Goal: Task Accomplishment & Management: Complete application form

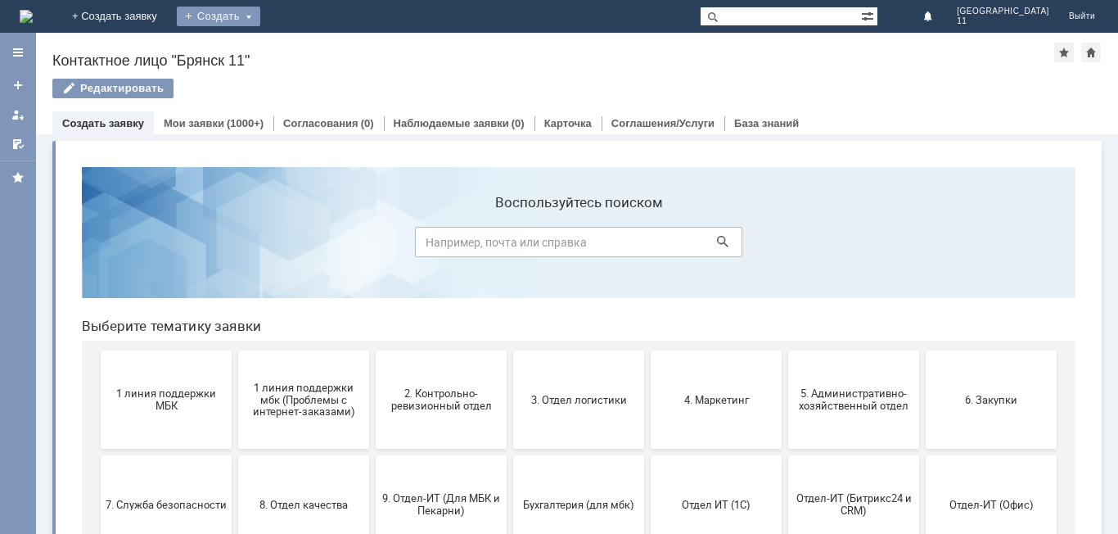
click at [260, 21] on div "Создать" at bounding box center [219, 17] width 84 height 20
click at [260, 13] on div "Создать" at bounding box center [219, 17] width 84 height 20
click at [260, 20] on div "Создать" at bounding box center [219, 17] width 84 height 20
click at [305, 45] on link "Заявка" at bounding box center [242, 49] width 124 height 20
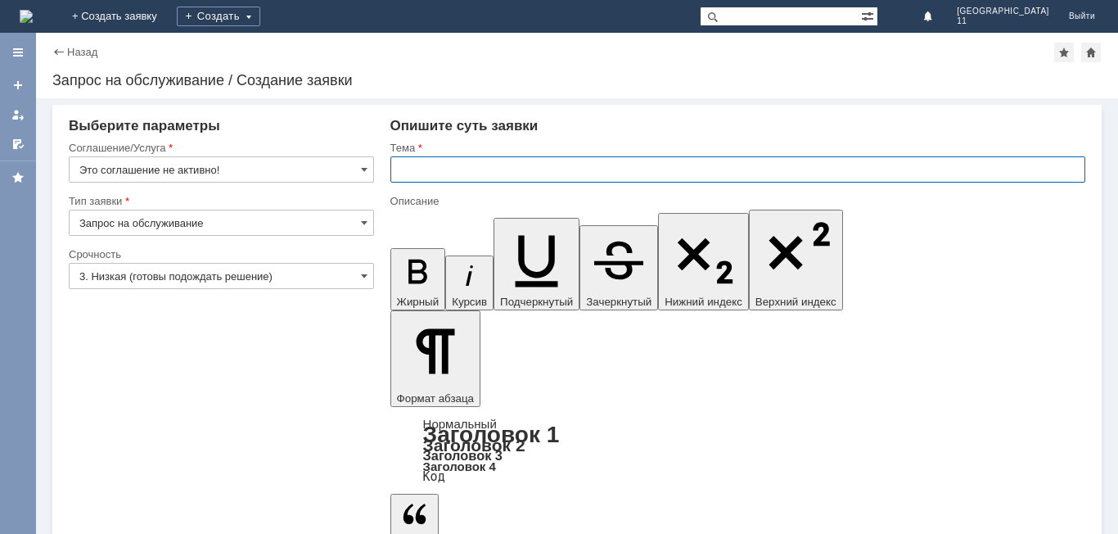
click at [393, 165] on input "text" at bounding box center [738, 169] width 695 height 26
type input "мбк 11 Брянск. Акт расхождений"
click at [361, 169] on span at bounding box center [364, 169] width 7 height 13
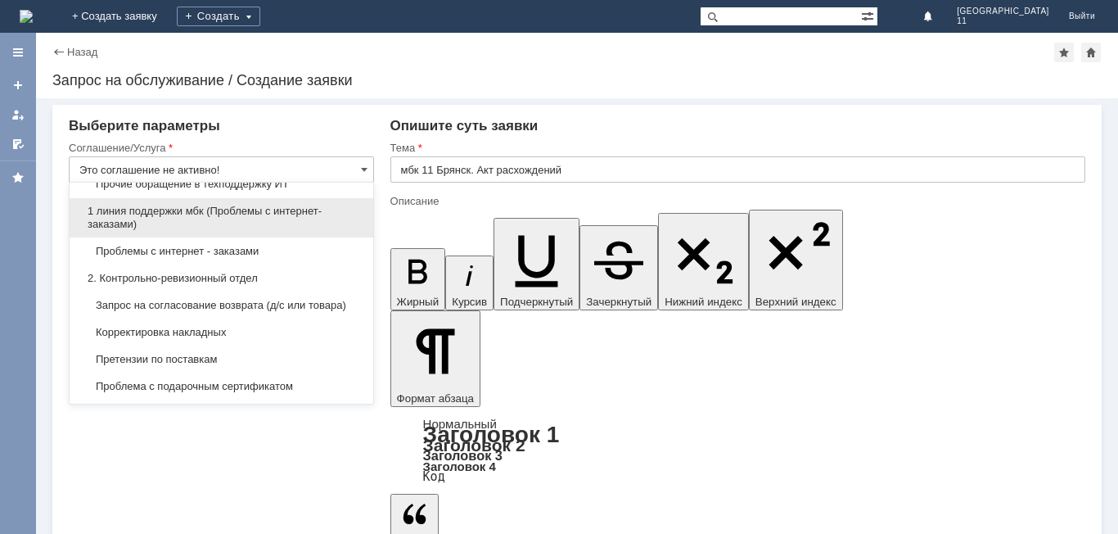
scroll to position [246, 0]
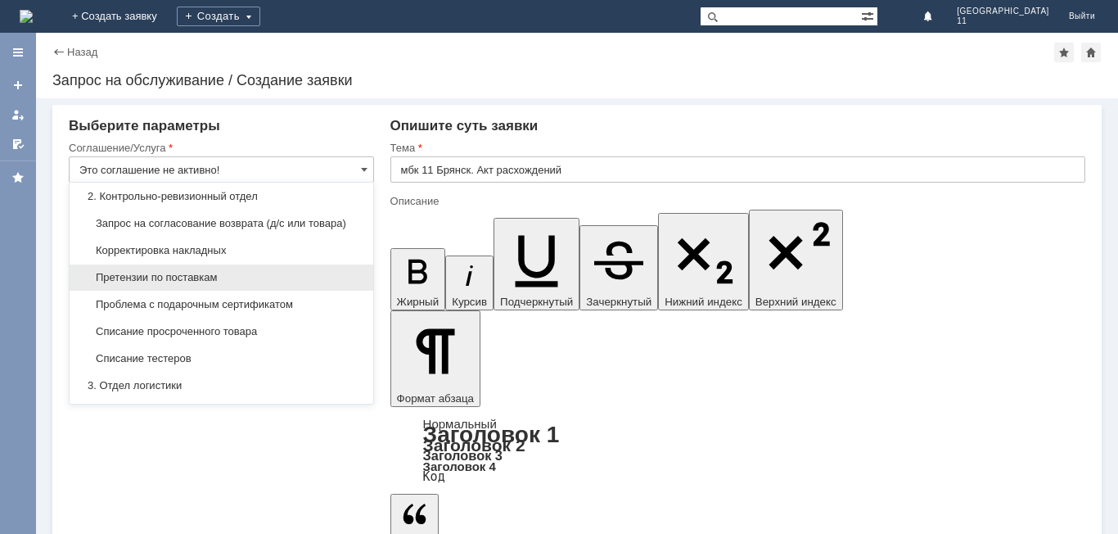
click at [223, 284] on span "Претензии по поставкам" at bounding box center [221, 277] width 284 height 13
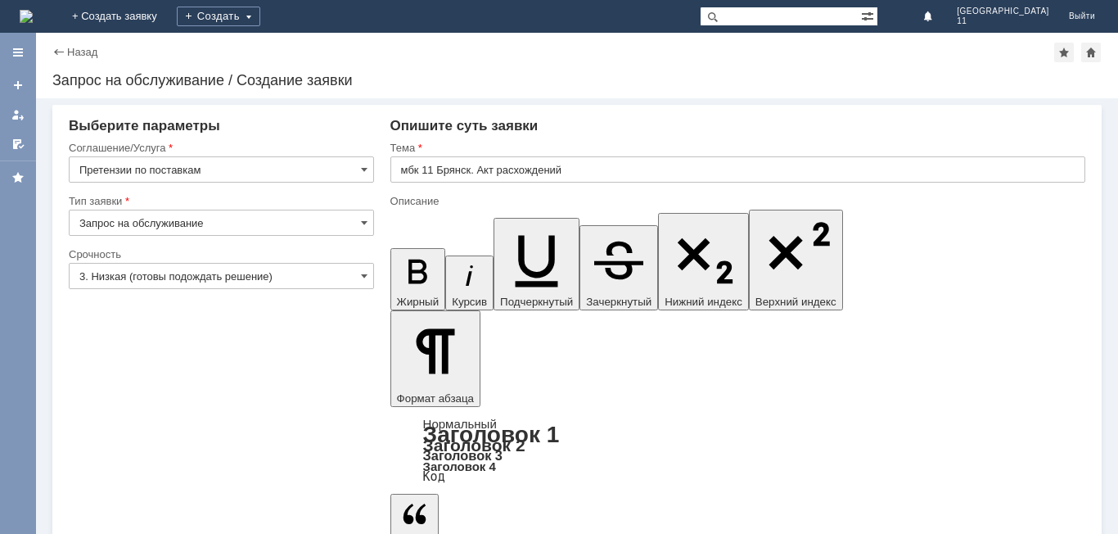
type input "Претензии по поставкам"
click at [366, 277] on span at bounding box center [364, 275] width 7 height 13
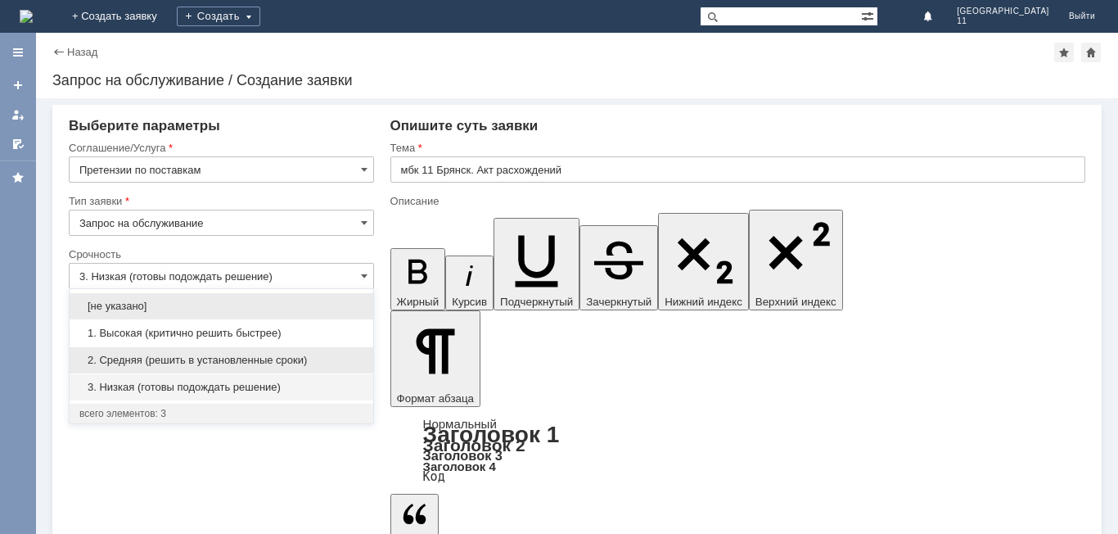
click at [253, 358] on span "2. Средняя (решить в установленные сроки)" at bounding box center [221, 360] width 284 height 13
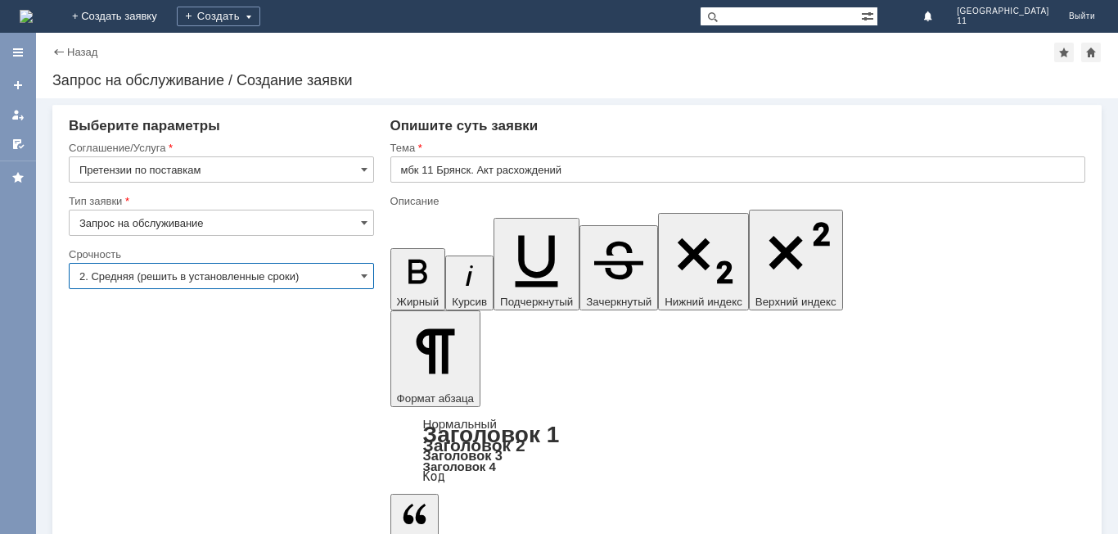
type input "2. Средняя (решить в установленные сроки)"
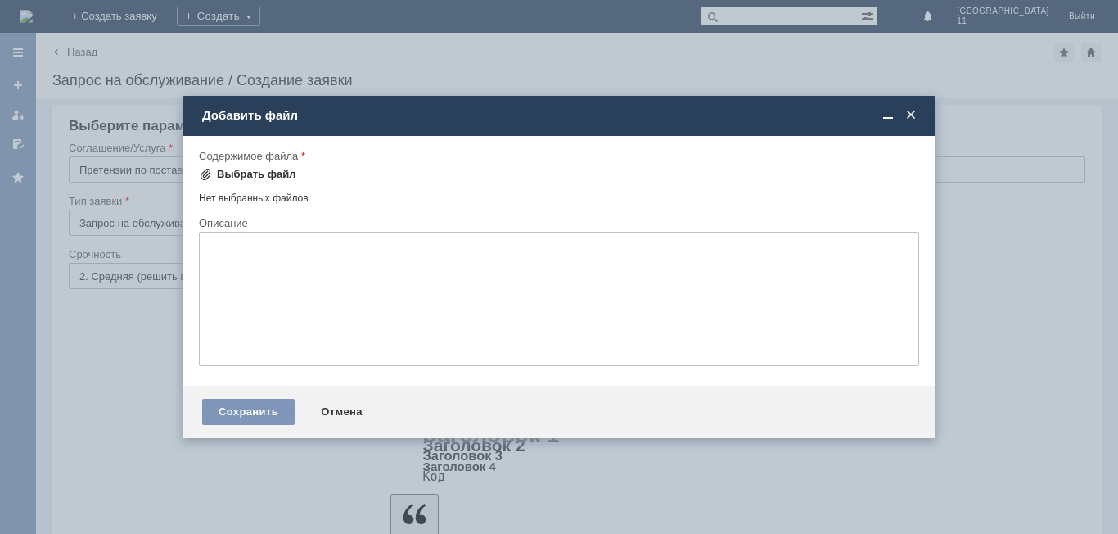
click at [278, 174] on div "Выбрать файл" at bounding box center [256, 174] width 79 height 13
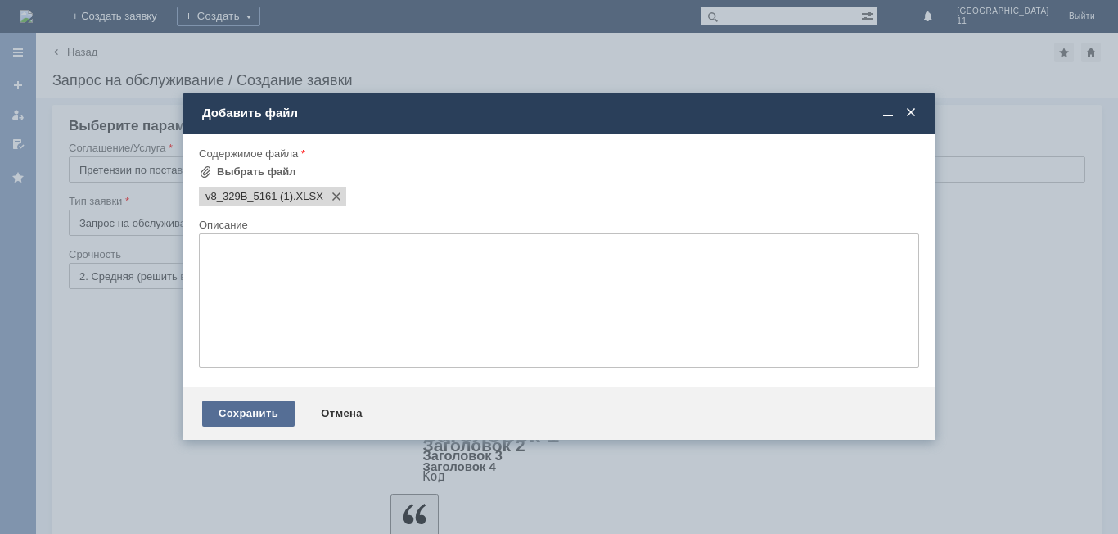
click at [245, 406] on div "Сохранить" at bounding box center [248, 413] width 93 height 26
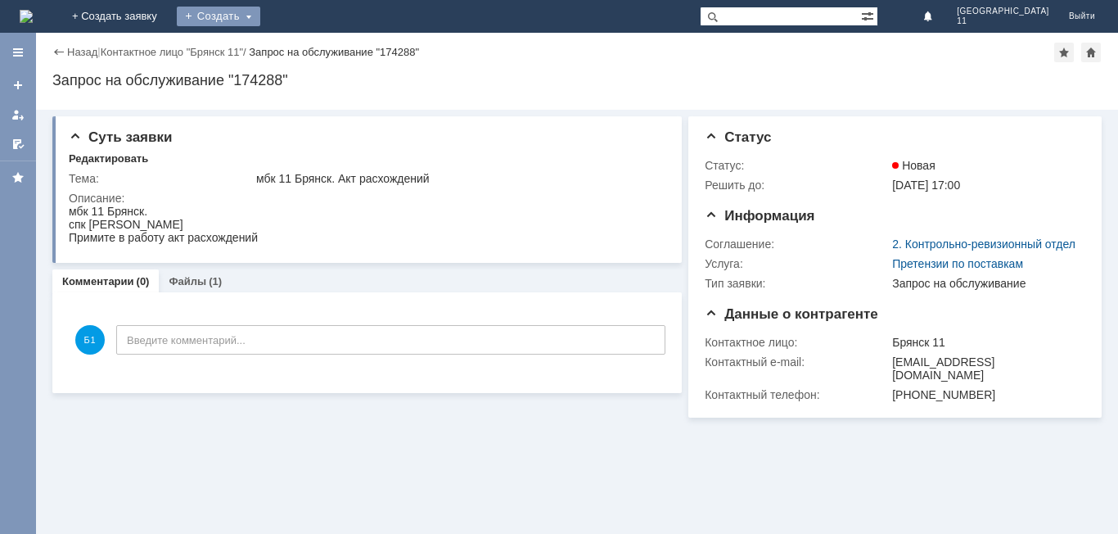
click at [260, 20] on div "Создать" at bounding box center [219, 17] width 84 height 20
click at [305, 47] on link "Заявка" at bounding box center [242, 49] width 124 height 20
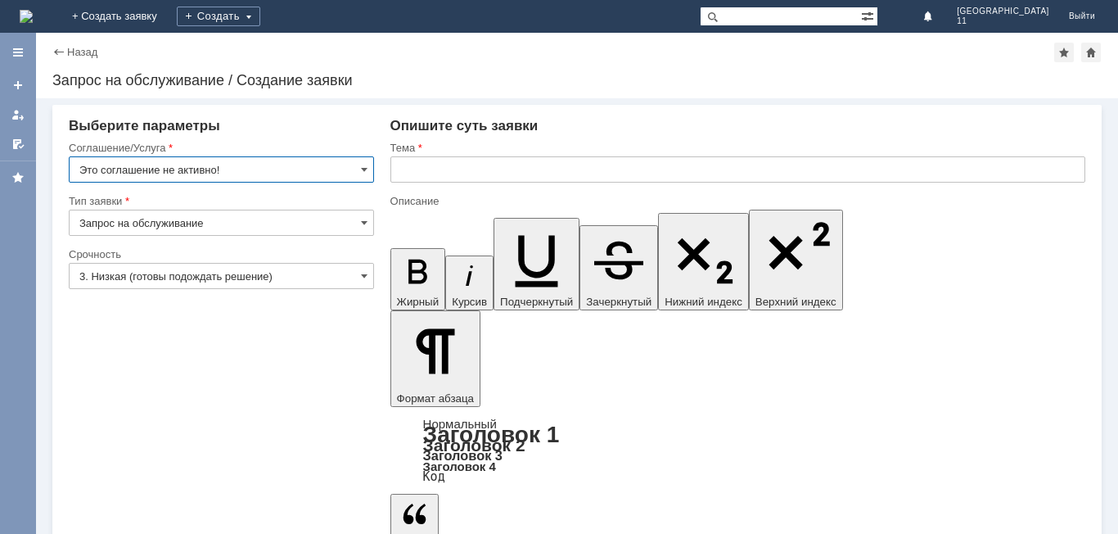
click at [393, 170] on input "text" at bounding box center [738, 169] width 695 height 26
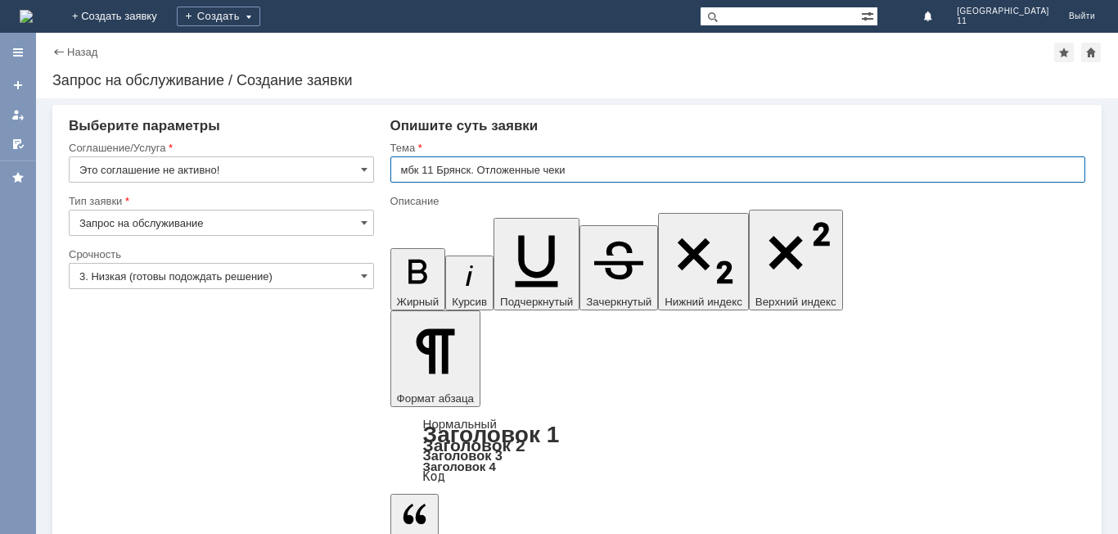
drag, startPoint x: 393, startPoint y: 170, endPoint x: 590, endPoint y: 173, distance: 197.3
click at [590, 173] on input "мбк 11 Брянск. Отложенные чеки" at bounding box center [738, 169] width 695 height 26
type input "мбк 11 Брянск. Отложенные чеки"
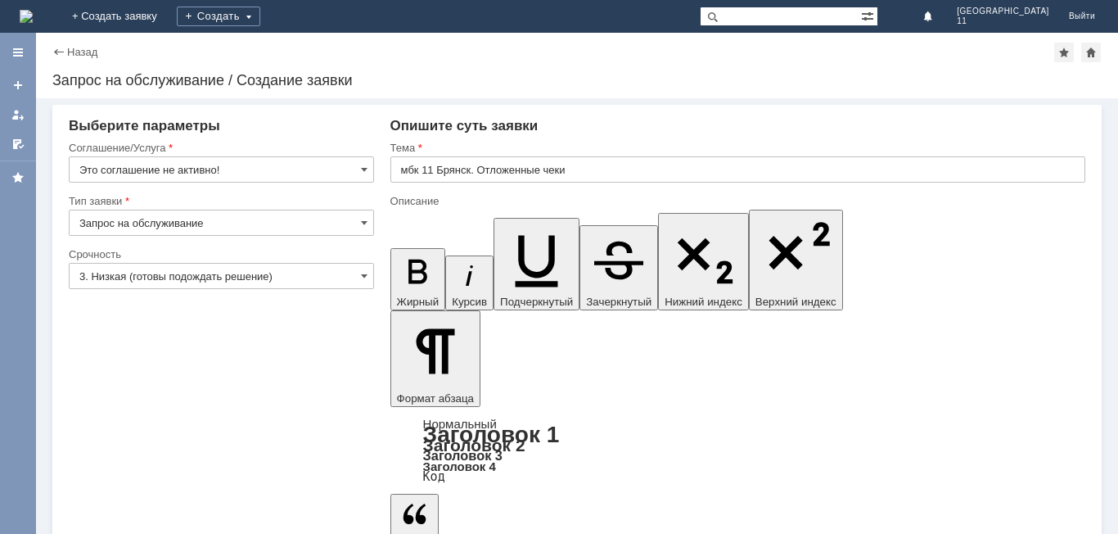
scroll to position [355, 6]
click at [367, 166] on span at bounding box center [364, 169] width 7 height 13
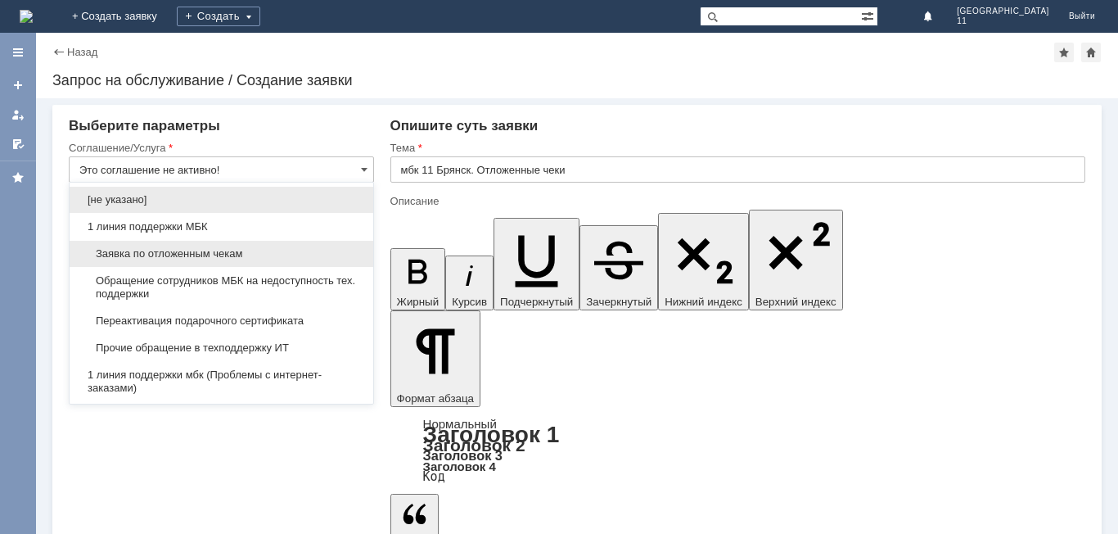
click at [260, 260] on div "Заявка по отложенным чекам" at bounding box center [222, 254] width 304 height 26
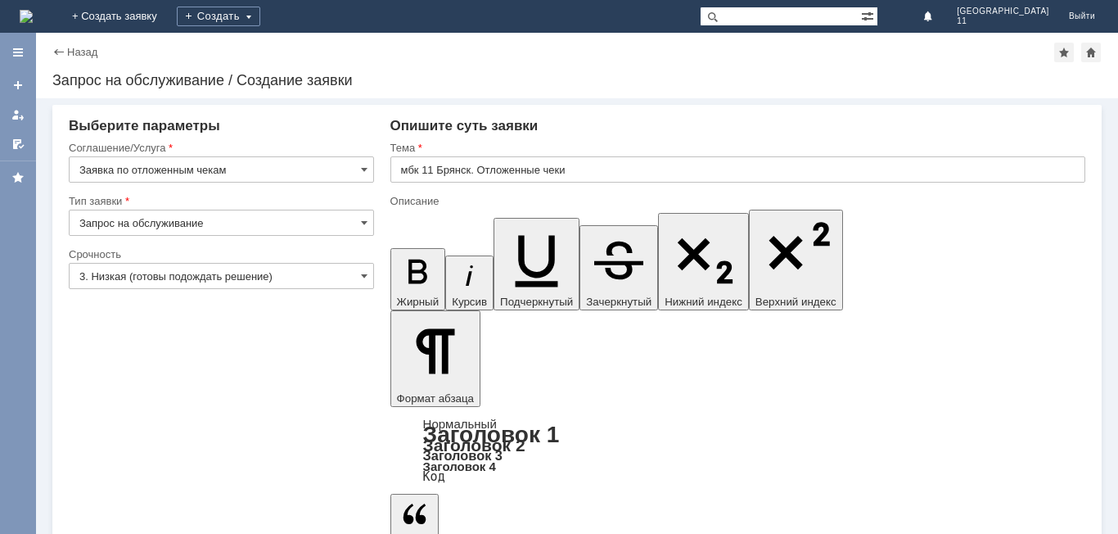
type input "Заявка по отложенным чекам"
click at [361, 278] on span at bounding box center [364, 275] width 7 height 13
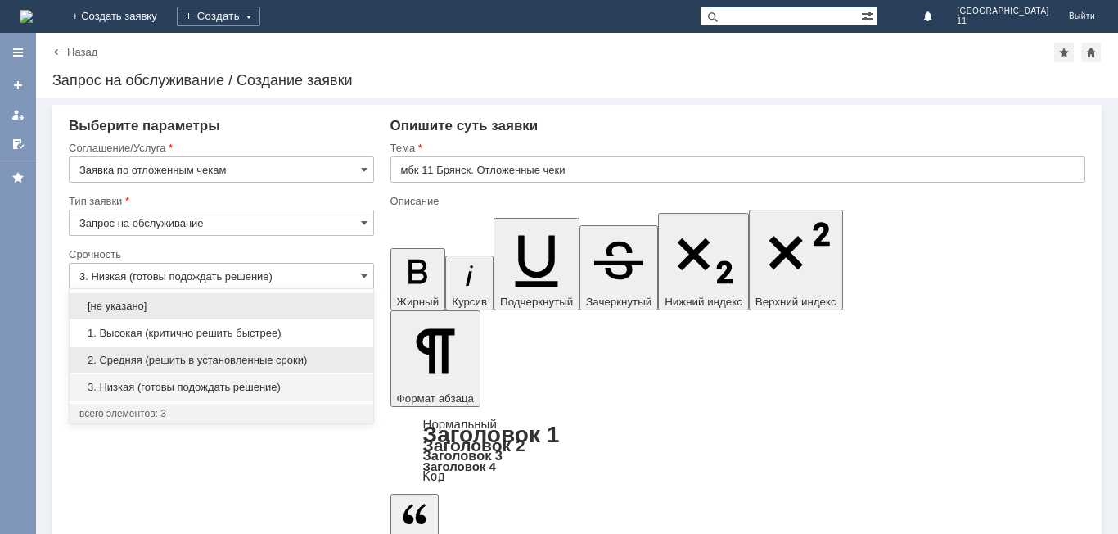
click at [237, 358] on span "2. Средняя (решить в установленные сроки)" at bounding box center [221, 360] width 284 height 13
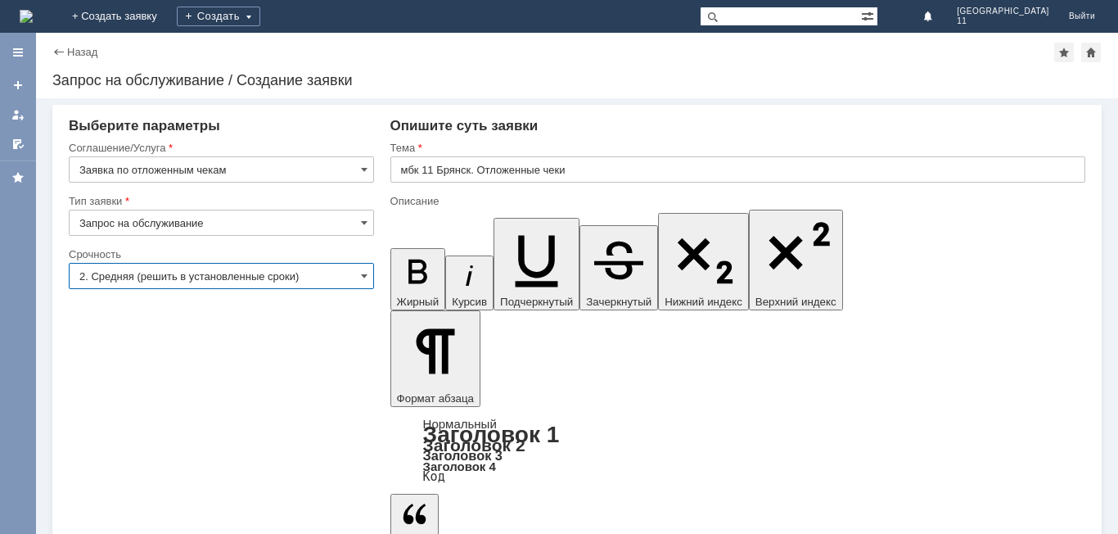
type input "2. Средняя (решить в установленные сроки)"
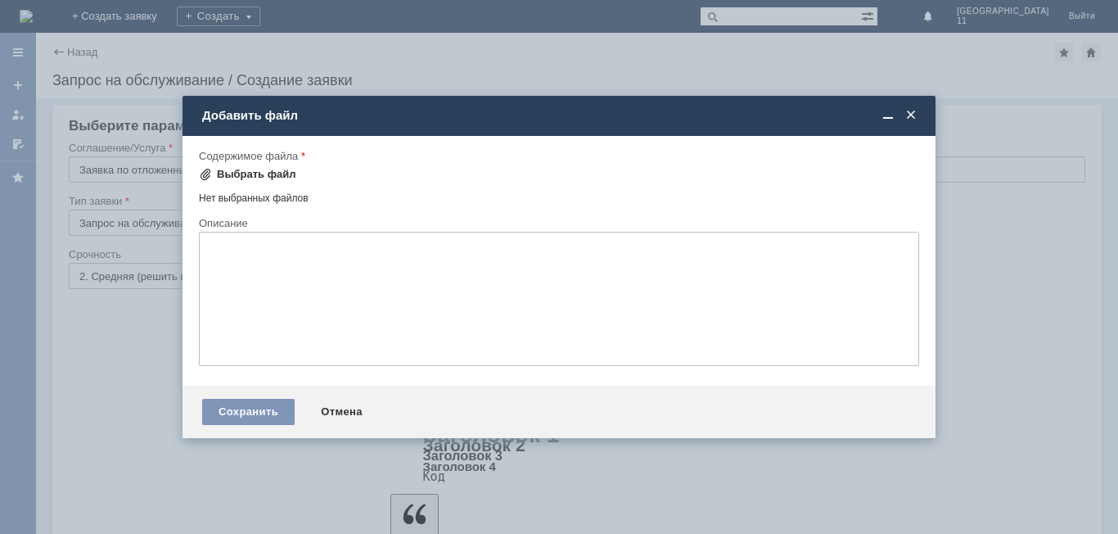
click at [278, 173] on div "Выбрать файл" at bounding box center [256, 174] width 79 height 13
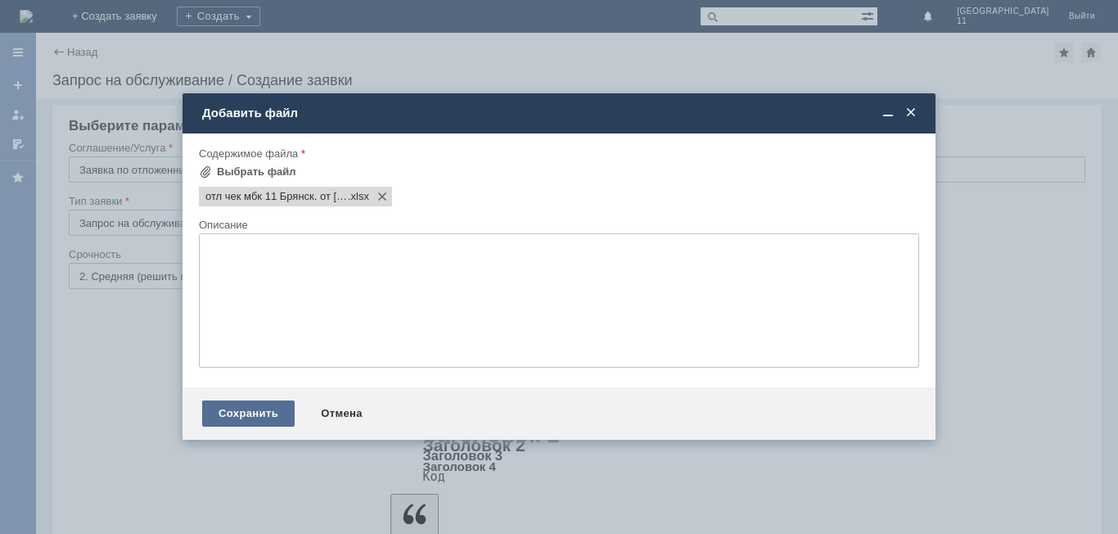
click at [260, 416] on div "Сохранить" at bounding box center [248, 413] width 93 height 26
